Goal: Information Seeking & Learning: Learn about a topic

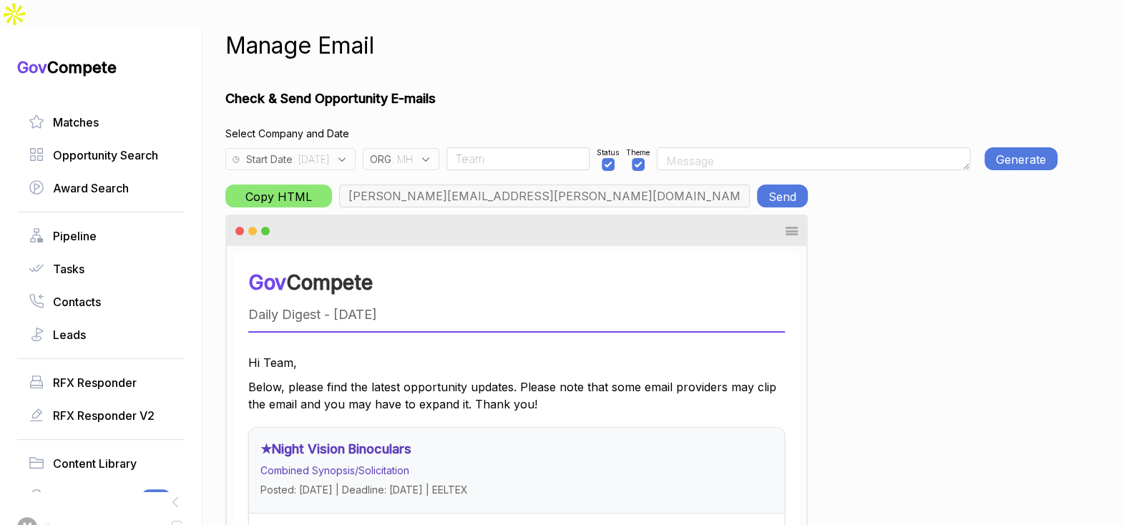
scroll to position [0, 5211]
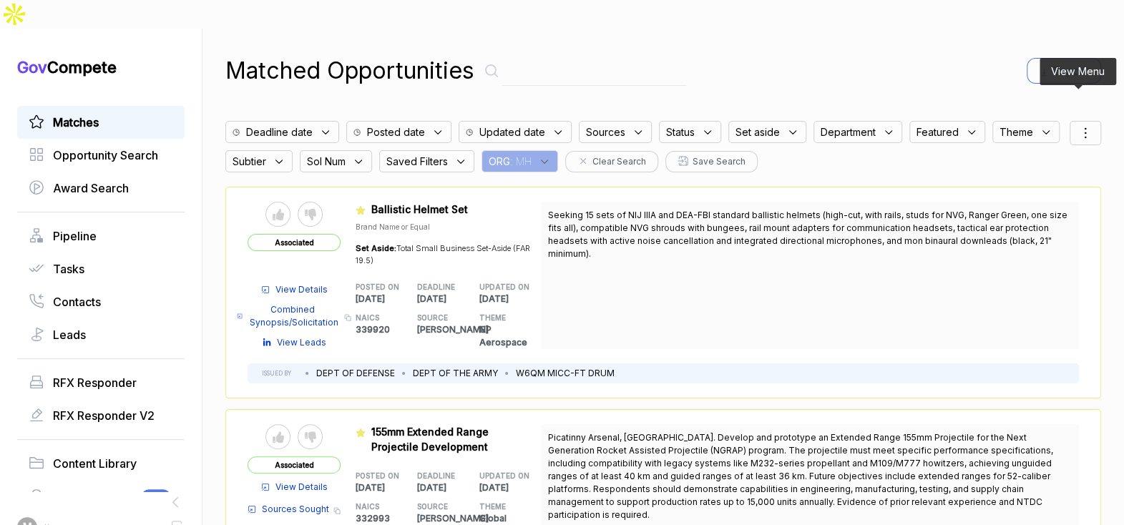
click at [1077, 124] on icon at bounding box center [1085, 132] width 17 height 17
click at [1035, 184] on span "Sorting" at bounding box center [1037, 191] width 34 height 15
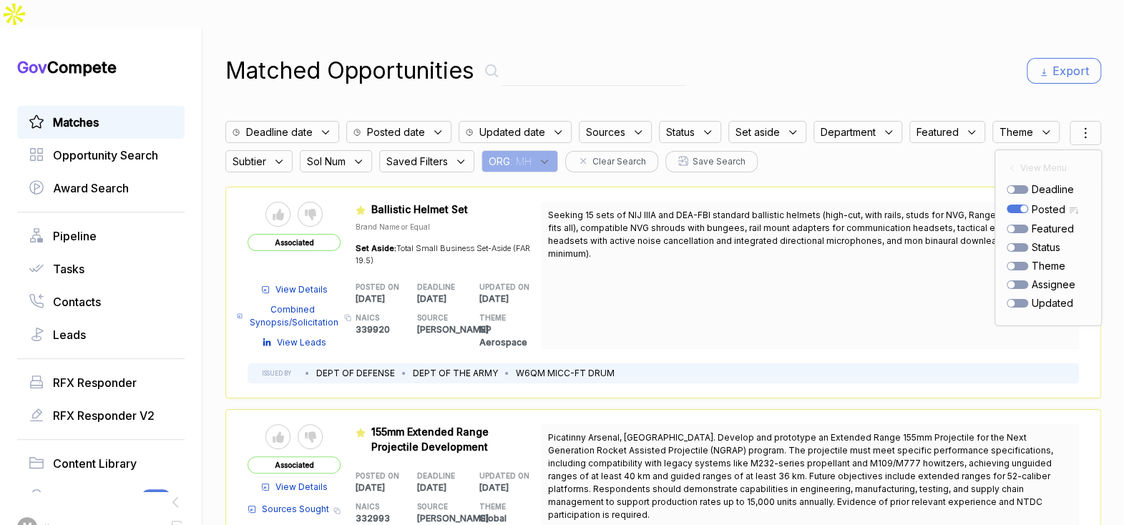
drag, startPoint x: 962, startPoint y: 59, endPoint x: 903, endPoint y: 197, distance: 150.0
click at [959, 62] on div "Matched Opportunities Export Deadline date Posted date Updated date Sources Sta…" at bounding box center [663, 291] width 876 height 525
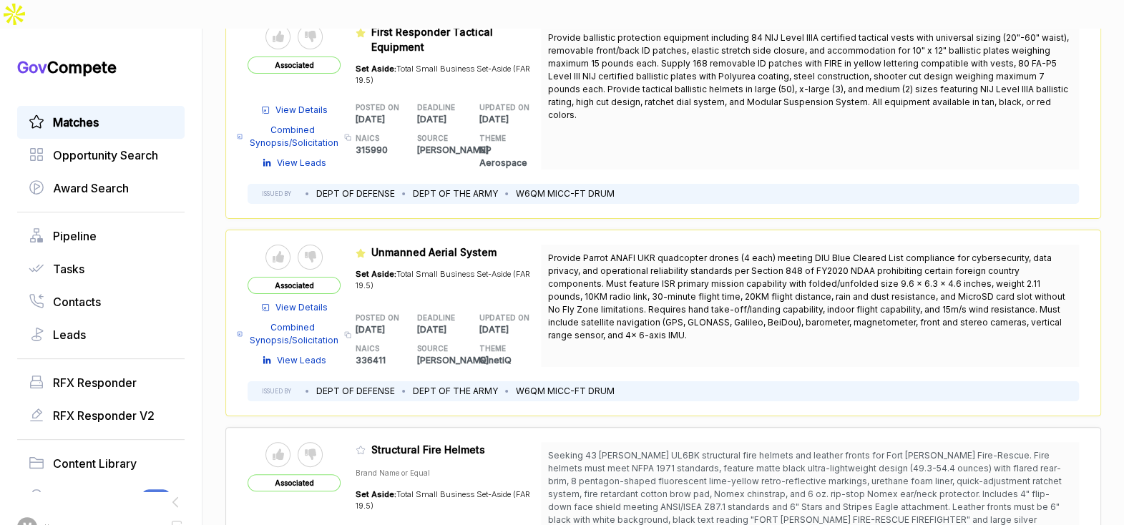
scroll to position [5750, 0]
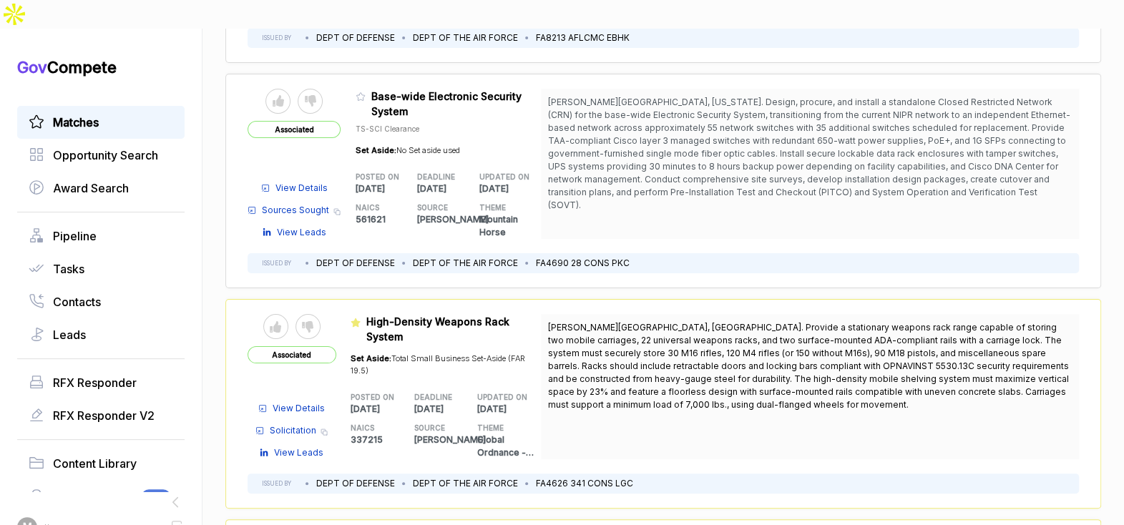
scroll to position [7801, 0]
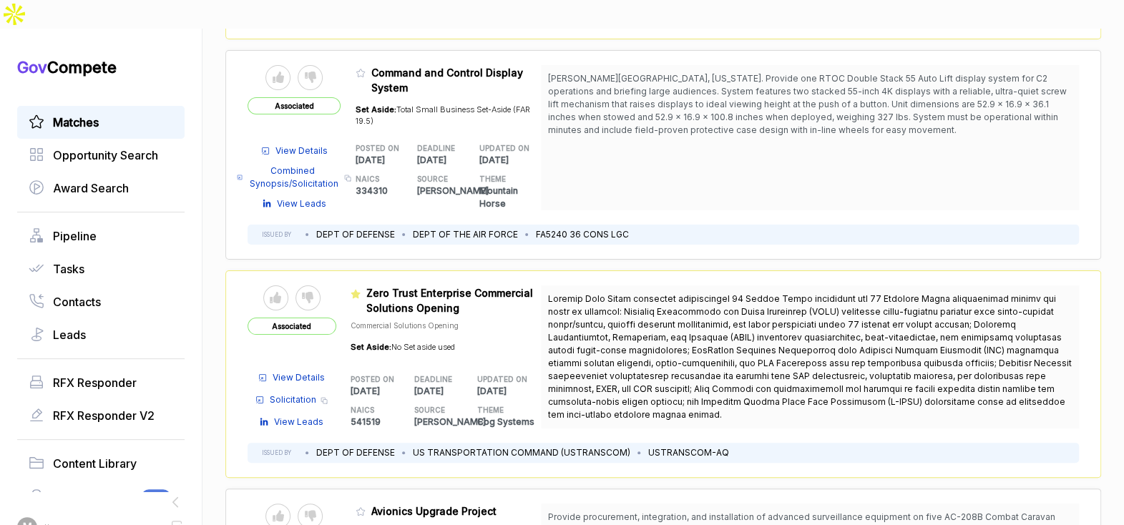
scroll to position [9841, 0]
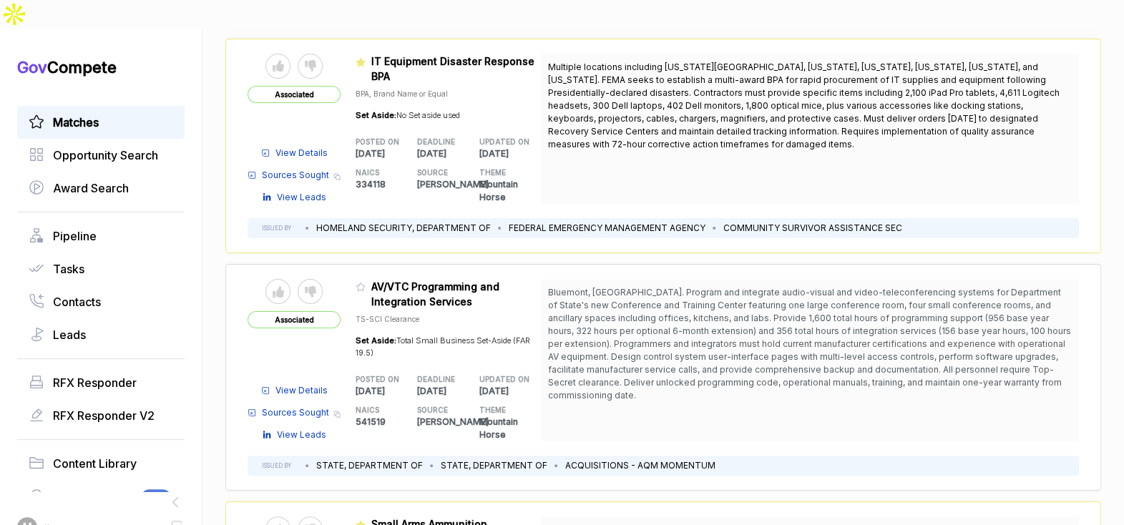
scroll to position [12071, 0]
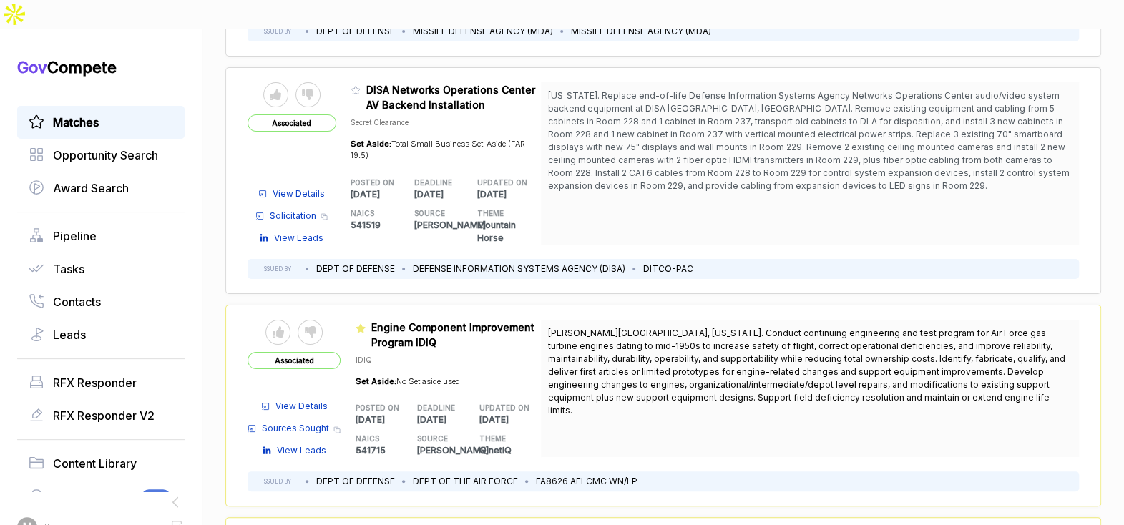
scroll to position [14305, 0]
